Goal: Task Accomplishment & Management: Manage account settings

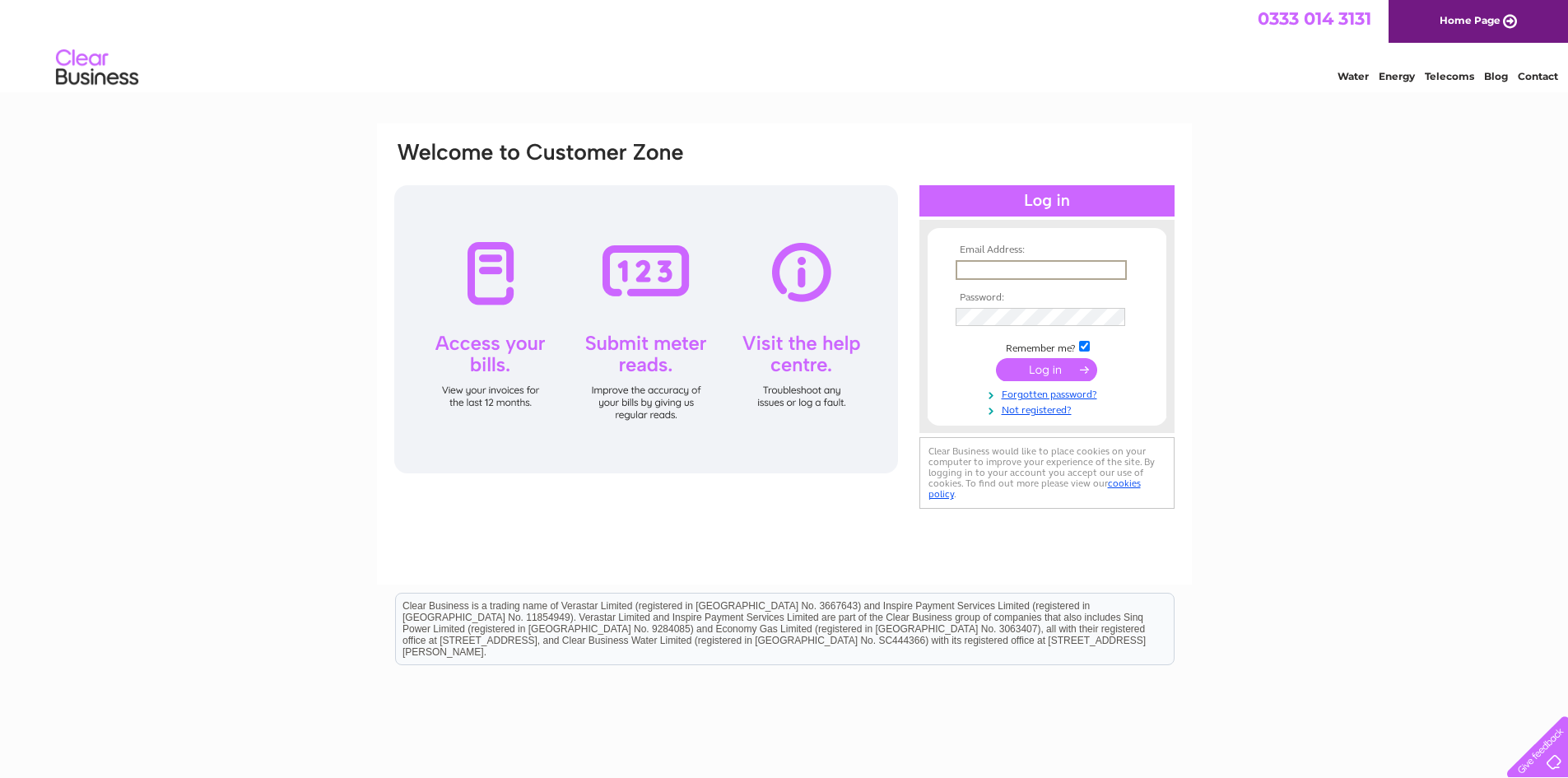
type input "[PERSON_NAME][EMAIL_ADDRESS][DOMAIN_NAME]"
click at [1047, 372] on input "submit" at bounding box center [1045, 367] width 101 height 23
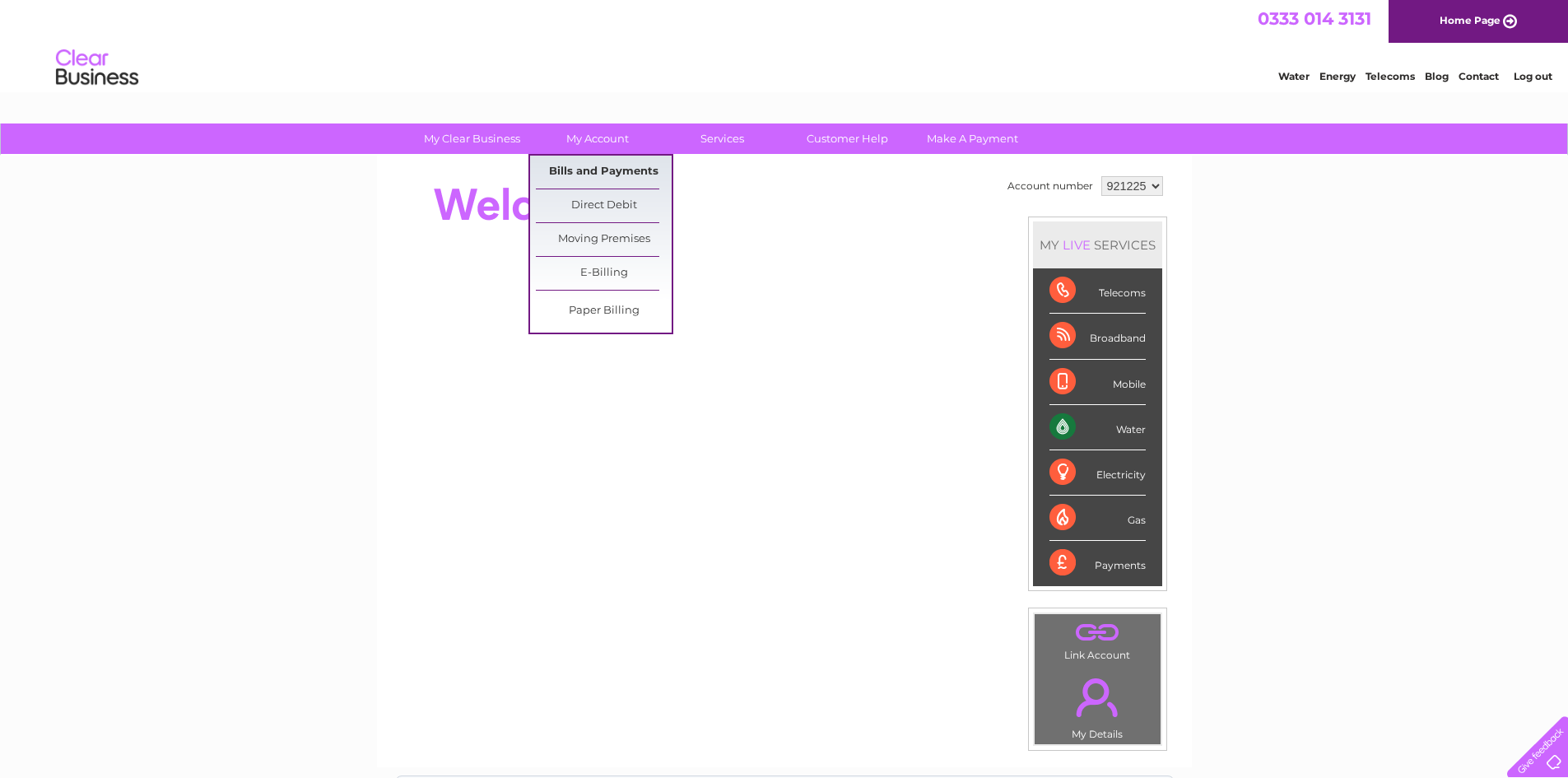
click at [591, 167] on link "Bills and Payments" at bounding box center [604, 171] width 136 height 33
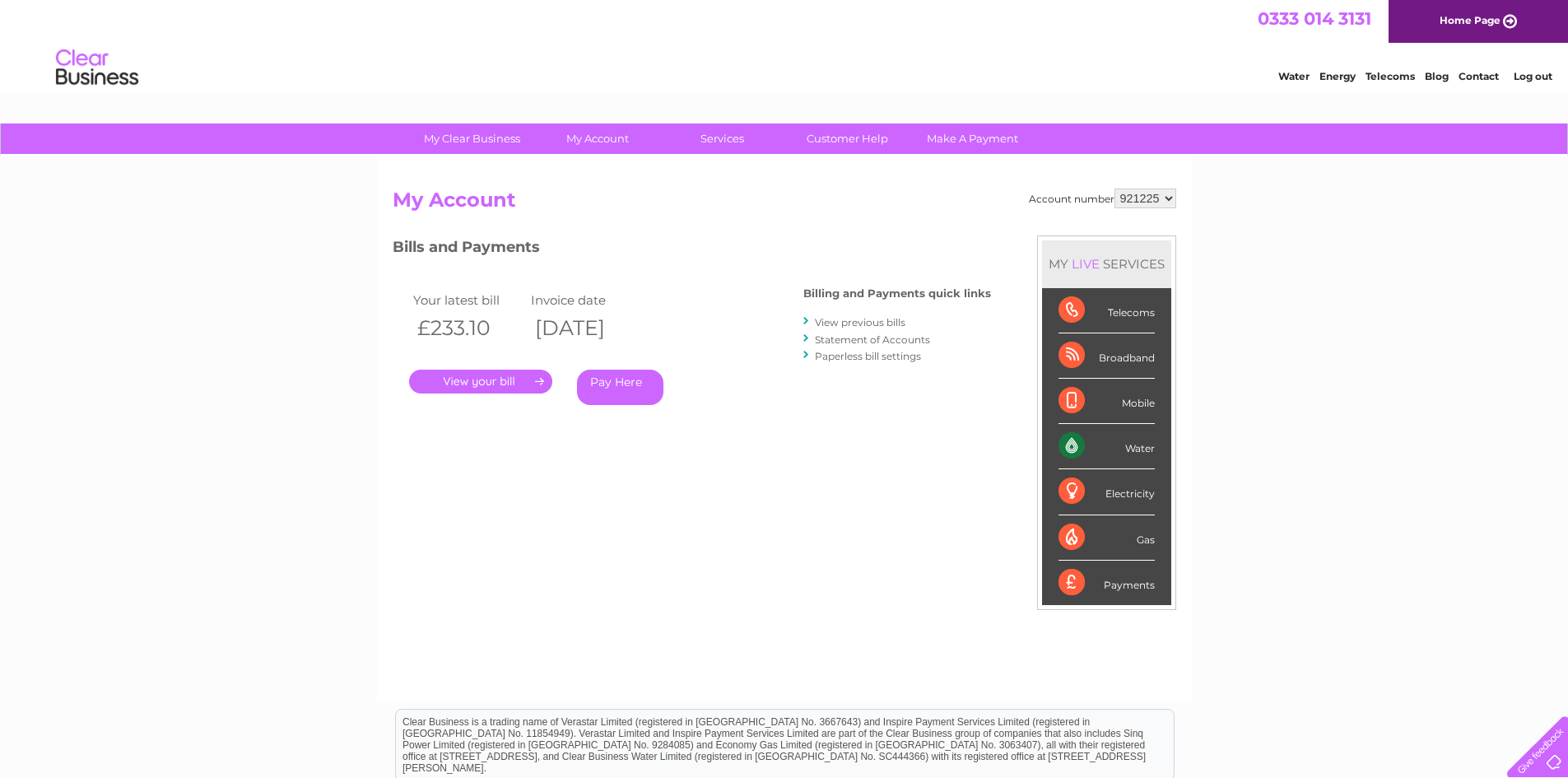
click at [495, 375] on link "." at bounding box center [480, 381] width 143 height 24
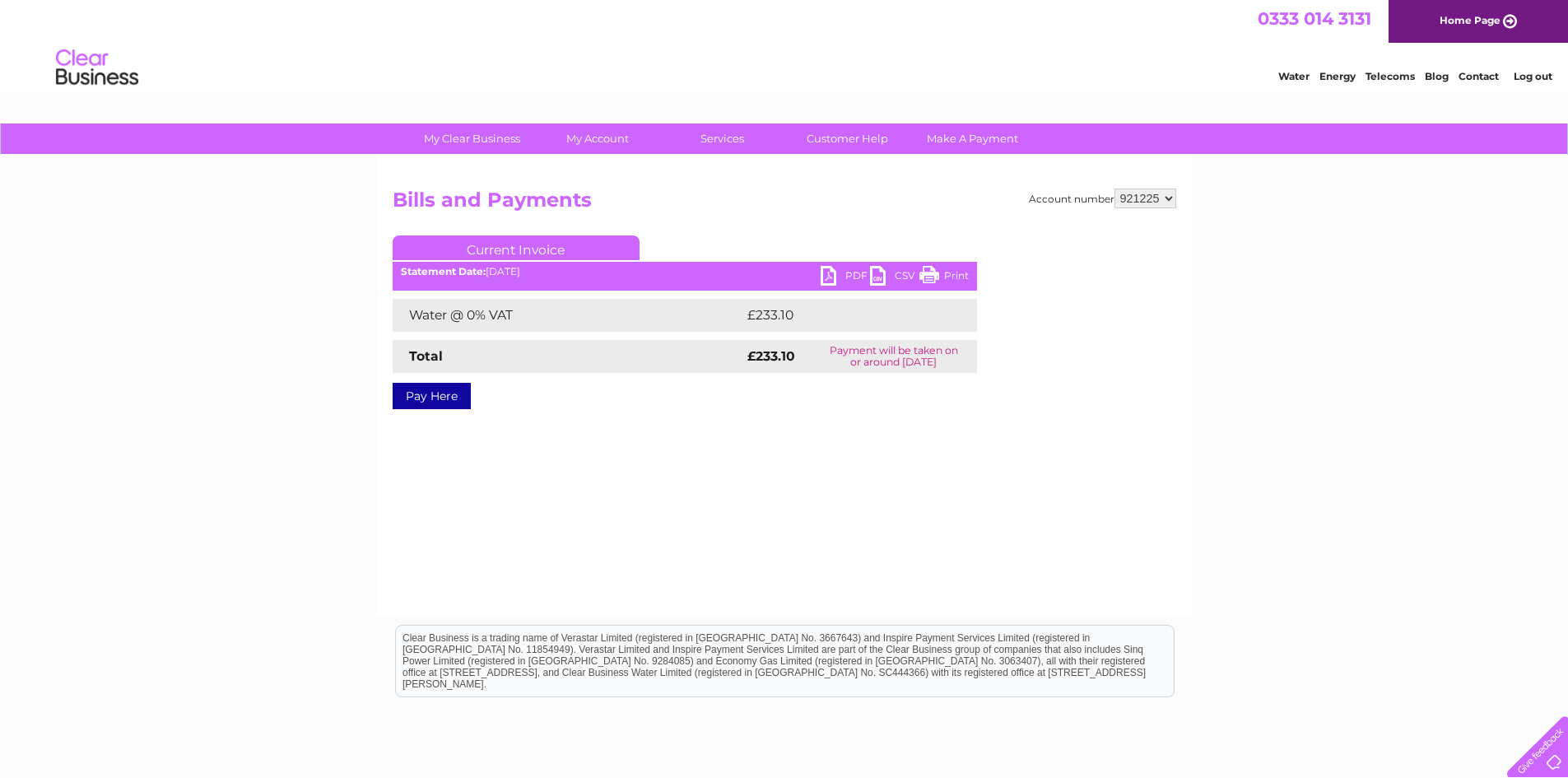
click at [827, 268] on link "PDF" at bounding box center [845, 277] width 49 height 24
